Goal: Task Accomplishment & Management: Manage account settings

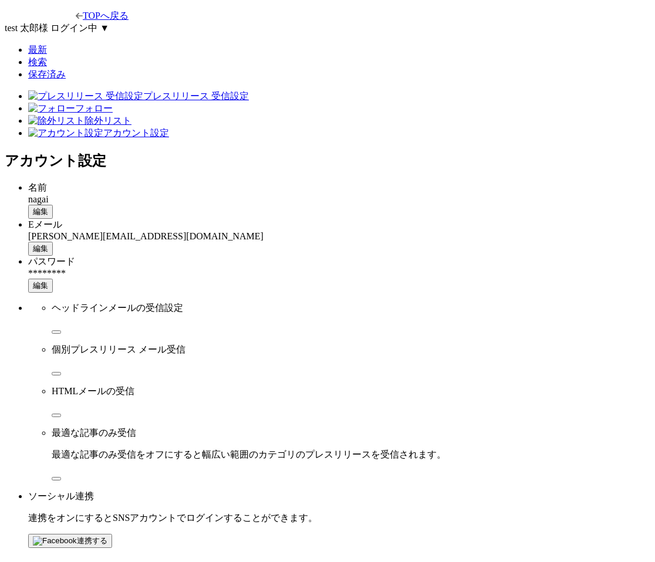
click at [48, 207] on span "編集" at bounding box center [40, 211] width 15 height 9
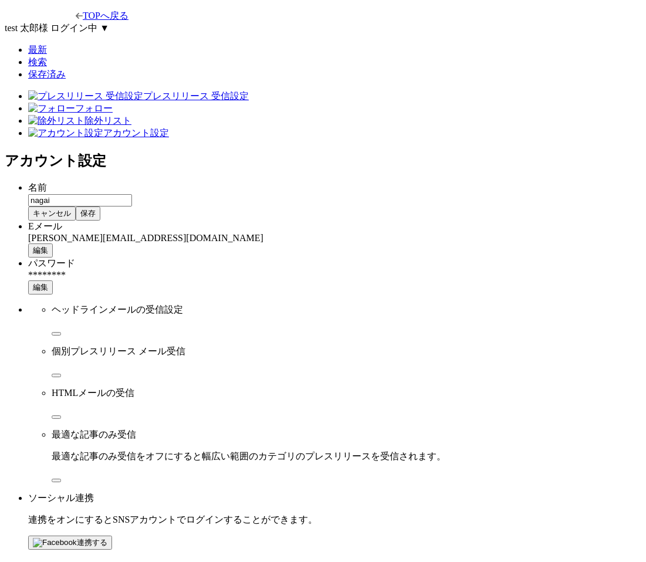
click at [132, 194] on input "nagai" at bounding box center [80, 200] width 104 height 12
type input "nagaiっt"
click at [96, 209] on span "保存" at bounding box center [87, 213] width 15 height 9
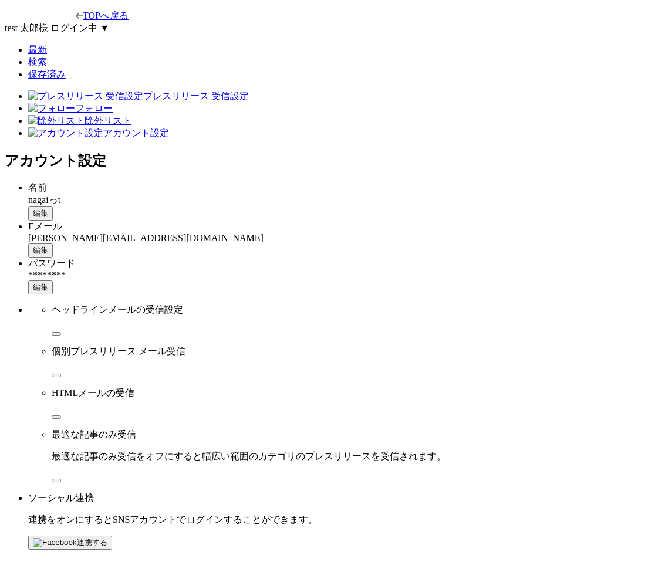
drag, startPoint x: 383, startPoint y: 164, endPoint x: 390, endPoint y: 166, distance: 7.1
click at [384, 221] on div "Eメール [PERSON_NAME][EMAIL_ADDRESS][DOMAIN_NAME] 編集" at bounding box center [339, 239] width 622 height 37
click at [477, 221] on div "Eメール [PERSON_NAME][EMAIL_ADDRESS][DOMAIN_NAME] 編集" at bounding box center [339, 239] width 622 height 37
click at [48, 246] on span "編集" at bounding box center [40, 250] width 15 height 9
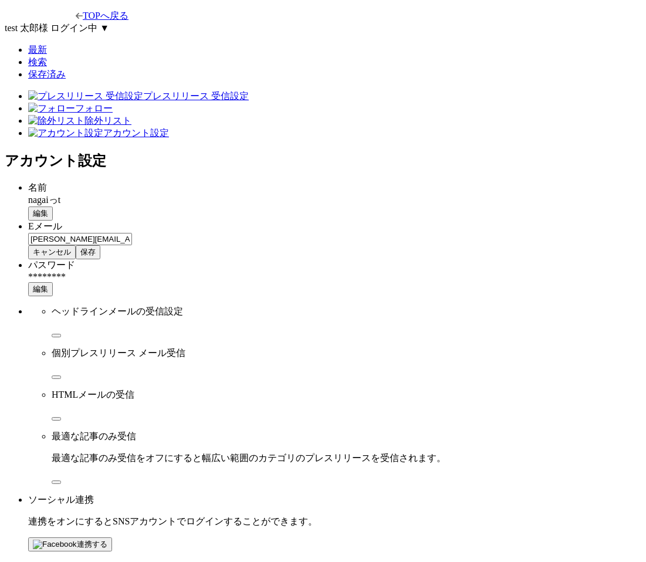
click at [53, 207] on button "編集" at bounding box center [40, 214] width 25 height 14
click at [132, 194] on input "nagaiっt" at bounding box center [80, 200] width 104 height 12
type input "nagaiっtd"
click at [96, 209] on span "保存" at bounding box center [87, 213] width 15 height 9
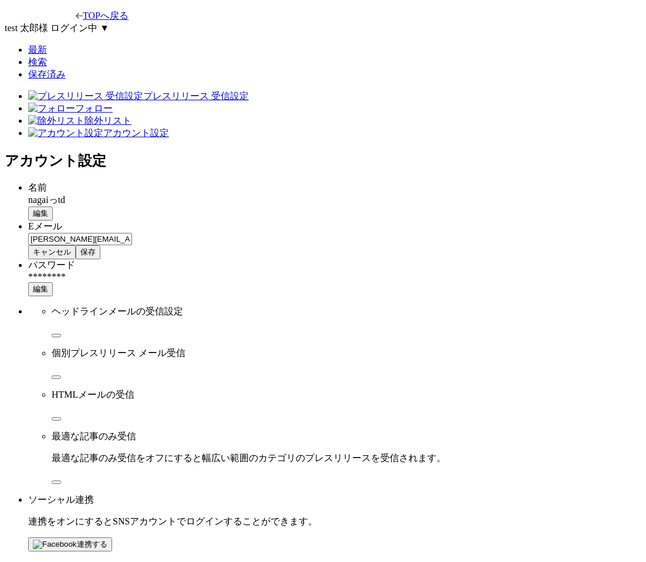
click at [377, 227] on div "Eメール haruya.nagai+social@prtimes.co.jp キャンセル 保存" at bounding box center [334, 240] width 613 height 39
click at [71, 248] on span "キャンセル" at bounding box center [52, 252] width 38 height 9
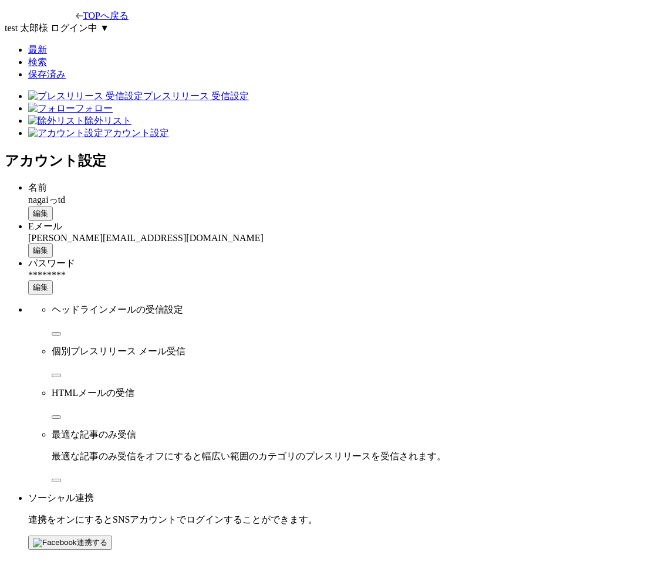
click at [433, 270] on div "********" at bounding box center [339, 275] width 622 height 11
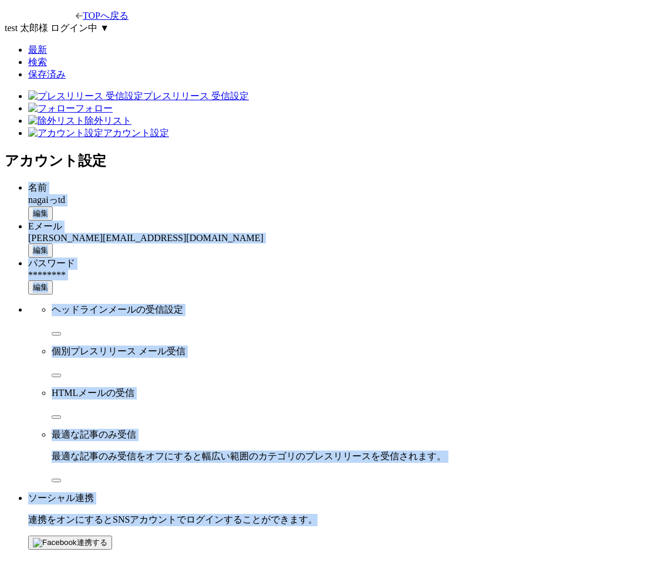
drag, startPoint x: 400, startPoint y: 416, endPoint x: 180, endPoint y: 133, distance: 358.5
click at [178, 182] on ul "名前 nagaiっtd 編集 Eメール haruya.nagai+social@prtimes.co.jp 編集 パスワード ******** 編集 ヘッドラ…" at bounding box center [328, 366] width 646 height 368
click at [161, 113] on div at bounding box center [161, 113] width 0 height 0
drag, startPoint x: 246, startPoint y: 136, endPoint x: 425, endPoint y: 447, distance: 358.9
click at [425, 447] on html "TOPへ戻る test 太郎 様 ログイン中 ▼ 最新 検索 保存済み プレスリリース 受信設定 フォロー 除外リスト アカウント設定 アカウント設定 名前 …" at bounding box center [327, 279] width 655 height 559
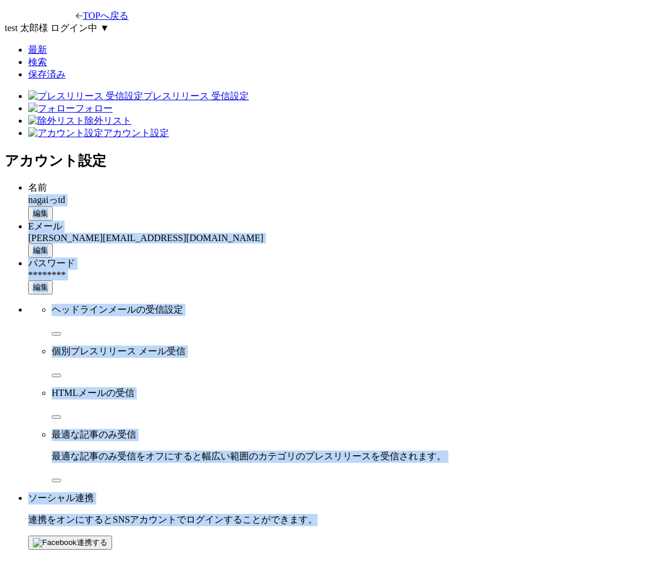
click at [425, 447] on html "TOPへ戻る test 太郎 様 ログイン中 ▼ 最新 検索 保存済み プレスリリース 受信設定 フォロー 除外リスト アカウント設定 アカウント設定 名前 …" at bounding box center [327, 279] width 655 height 559
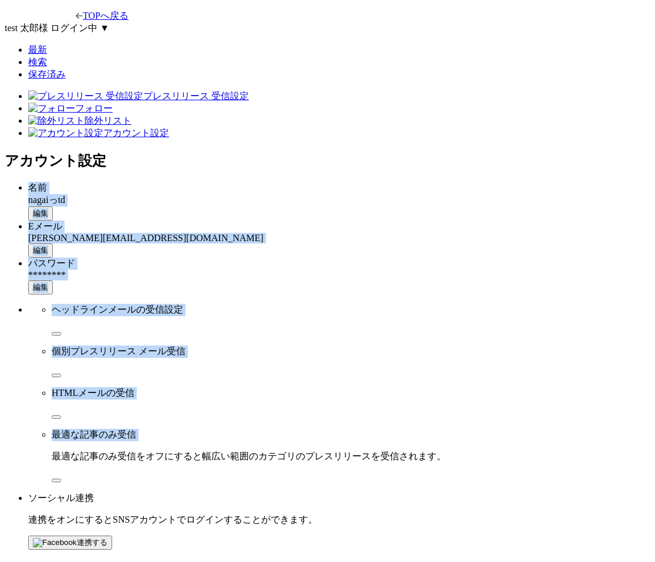
drag, startPoint x: 247, startPoint y: 151, endPoint x: 326, endPoint y: 374, distance: 236.3
click at [326, 374] on ul "名前 nagaiっtd 編集 Eメール haruya.nagai+social@prtimes.co.jp 編集 パスワード ******** 編集 ヘッドラ…" at bounding box center [328, 366] width 646 height 368
click at [326, 429] on div "最適な記事のみ受信 最適な記事のみ受信をオフにすると幅広い範囲のカテゴリのプレスリリースを受信されます。" at bounding box center [351, 446] width 599 height 34
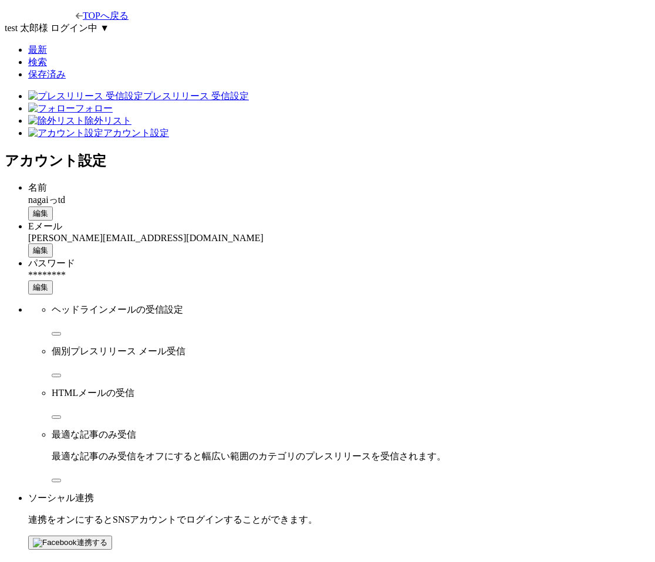
click at [61, 332] on button "button" at bounding box center [56, 334] width 9 height 4
type button "on"
click at [48, 209] on span "編集" at bounding box center [40, 213] width 15 height 9
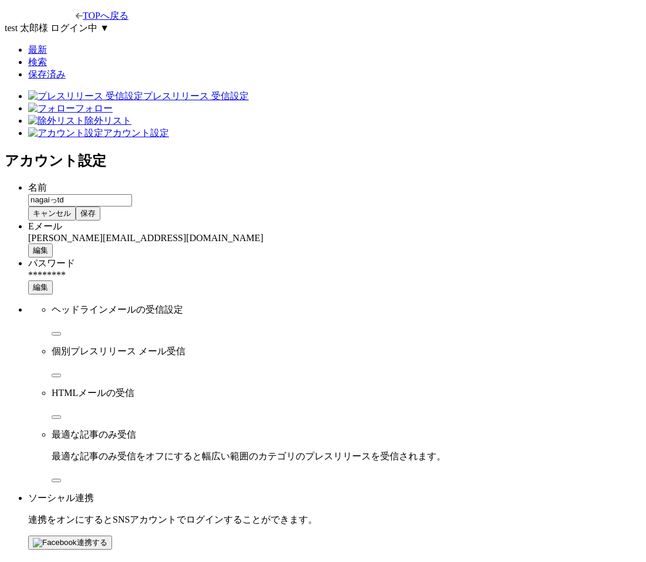
click at [132, 194] on input "nagaiっtd" at bounding box center [80, 200] width 104 height 12
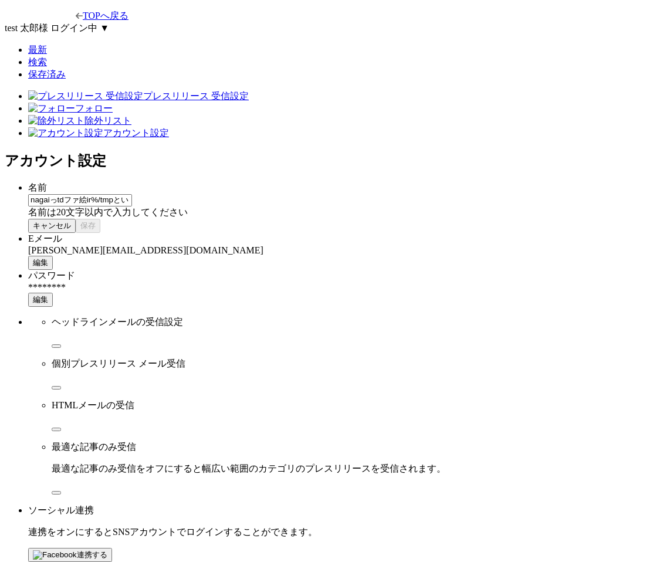
type input "nagaiっtdファ絵ir%/tmpというet-streamをアフォアpfじぇ"
click at [132, 194] on input "nagaiっtdファ絵ir%/tmpというet-streamをアフォアpfじぇ" at bounding box center [80, 200] width 104 height 12
click at [5, 562] on com-1password-button at bounding box center [5, 572] width 0 height 0
click at [132, 194] on input "nagaiっtdファ絵ir%/tmpというet-streamをアフォアpfじぇ" at bounding box center [80, 200] width 104 height 12
click at [132, 194] on input "名前" at bounding box center [80, 200] width 104 height 12
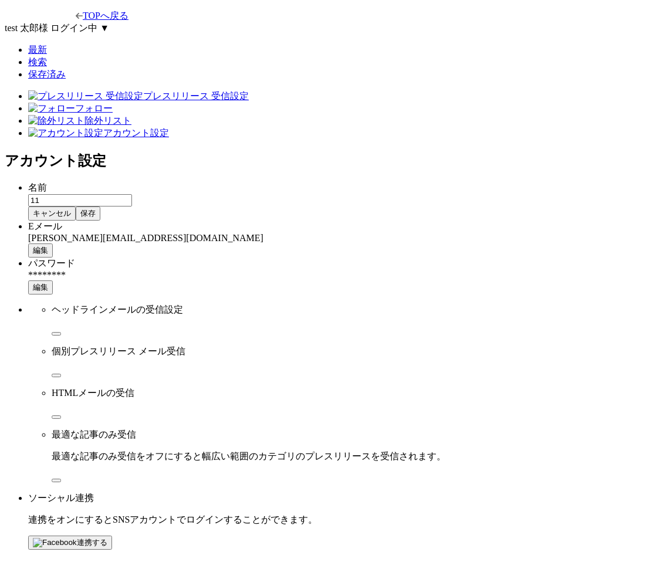
type input "1"
type input "`"
click at [100, 207] on button "保存" at bounding box center [88, 214] width 25 height 14
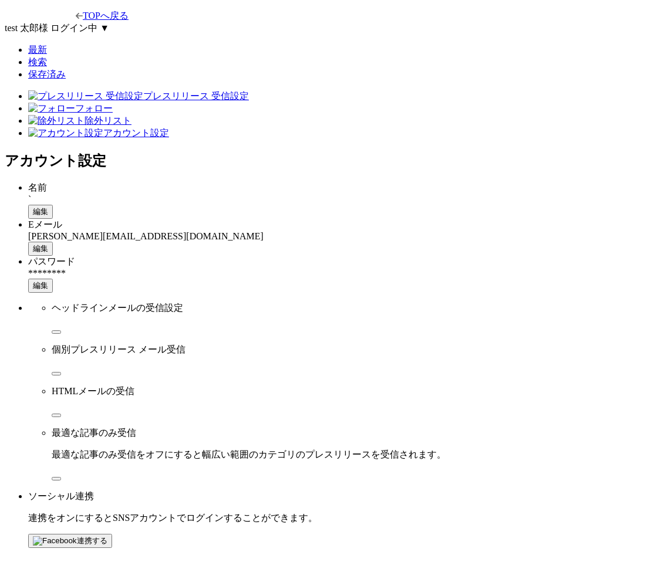
click at [53, 205] on button "編集" at bounding box center [40, 212] width 25 height 14
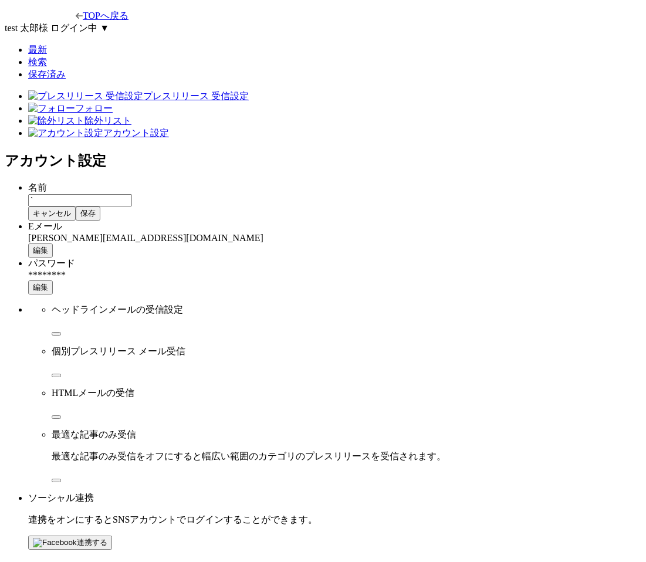
click at [132, 194] on input "`" at bounding box center [80, 200] width 104 height 12
type input "`324"
type input "nagai"
click at [561, 180] on main "プレスリリース 受信設定 フォロー 除外リスト アカウント設定 アカウント設定 名前 nagai キャンセル 保存 Eメール haruya.nagai+soc…" at bounding box center [323, 320] width 637 height 460
click at [100, 207] on button "保存" at bounding box center [88, 214] width 25 height 14
